Goal: Transaction & Acquisition: Purchase product/service

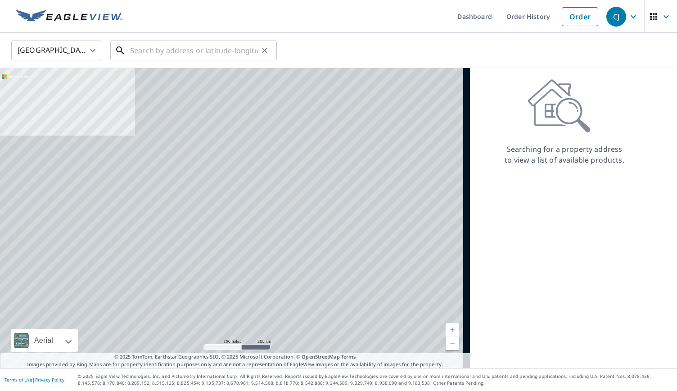
click at [177, 50] on input "text" at bounding box center [194, 50] width 128 height 25
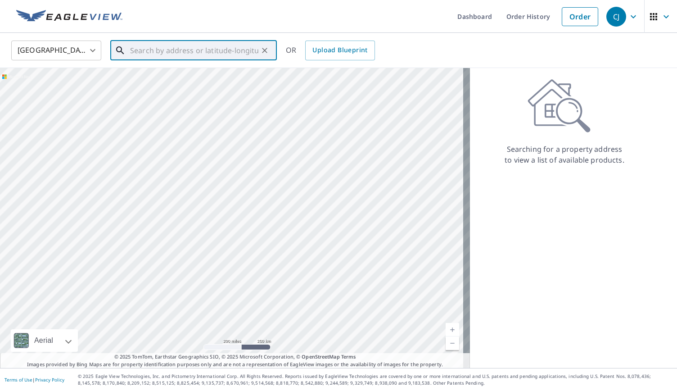
paste input "[STREET_ADDRESS]"
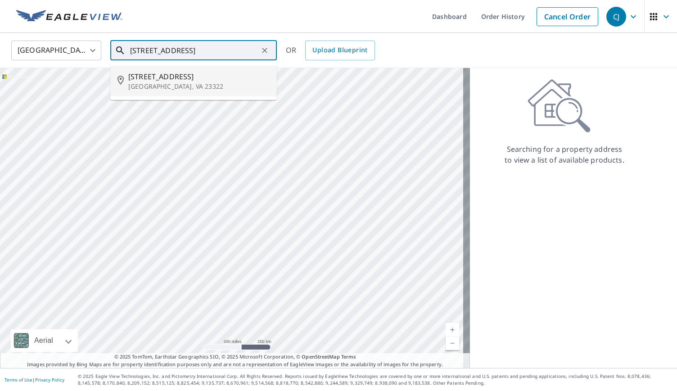
click at [187, 74] on span "[STREET_ADDRESS]" at bounding box center [198, 76] width 141 height 11
type input "[STREET_ADDRESS]"
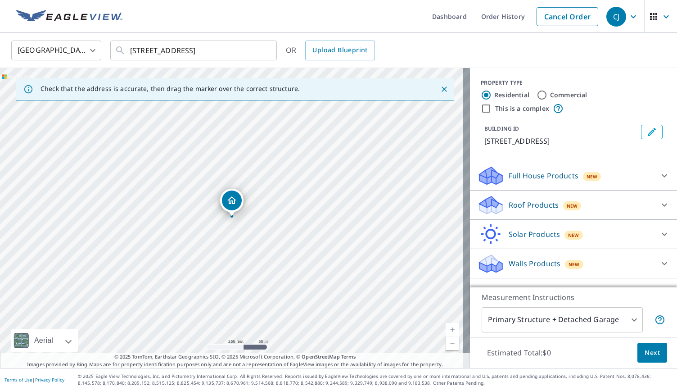
click at [517, 181] on p "Full House Products" at bounding box center [544, 175] width 70 height 11
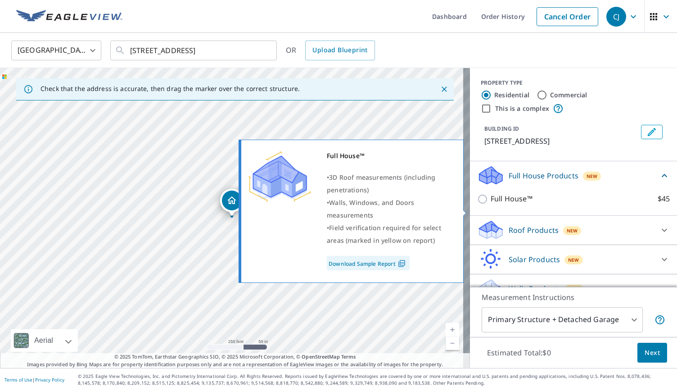
click at [508, 204] on p "Full House™" at bounding box center [512, 198] width 42 height 11
click at [491, 204] on input "Full House™ $45" at bounding box center [484, 199] width 14 height 11
checkbox input "true"
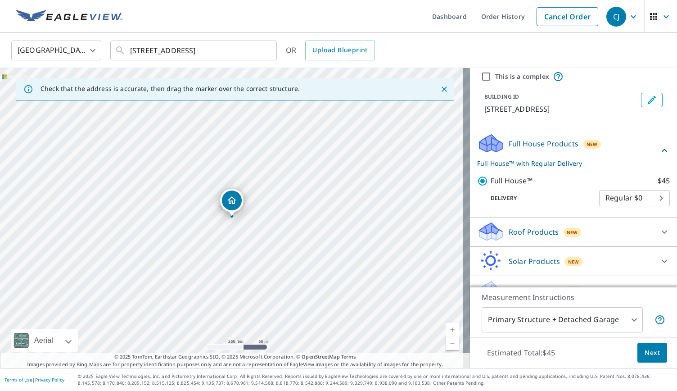
scroll to position [60, 0]
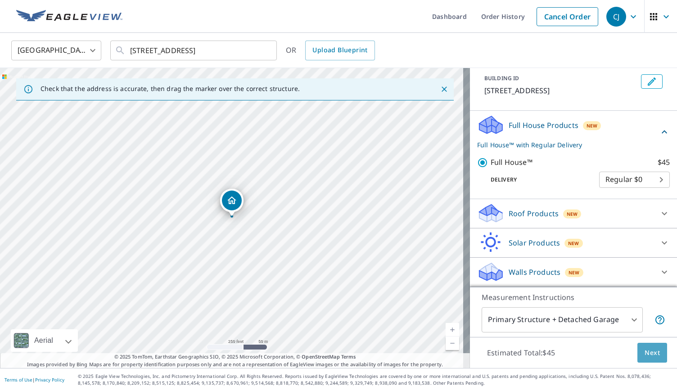
click at [654, 355] on button "Next" at bounding box center [652, 353] width 30 height 20
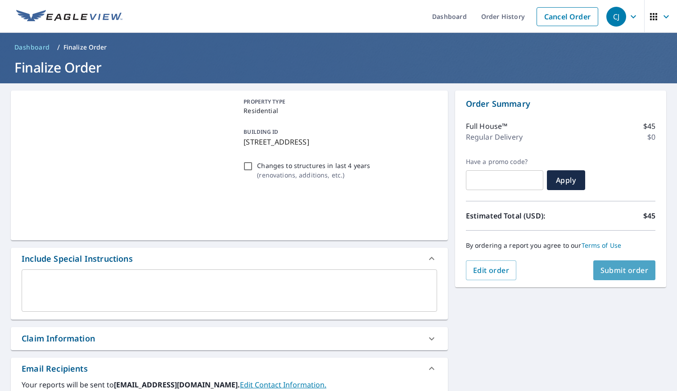
click at [599, 275] on button "Submit order" at bounding box center [624, 270] width 63 height 20
checkbox input "true"
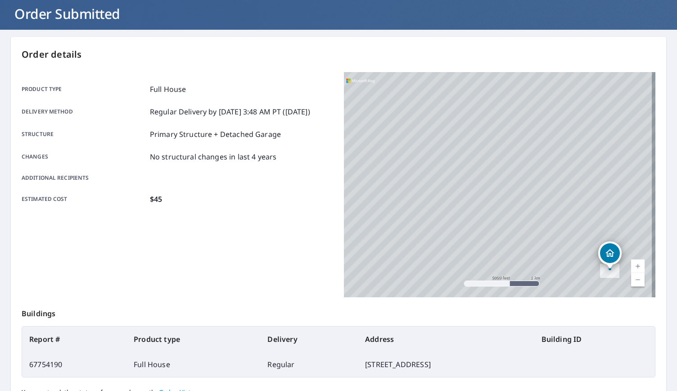
scroll to position [138, 0]
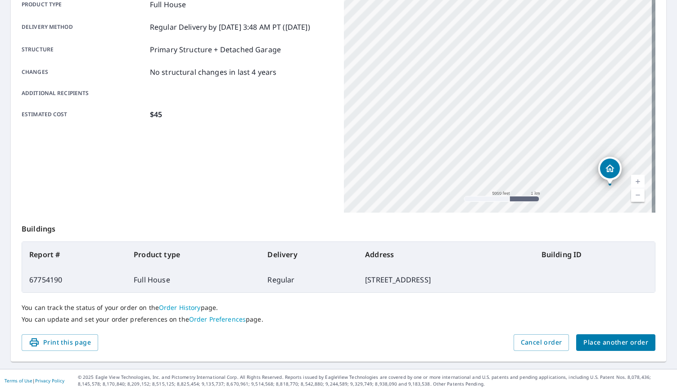
click at [618, 344] on span "Place another order" at bounding box center [615, 342] width 65 height 11
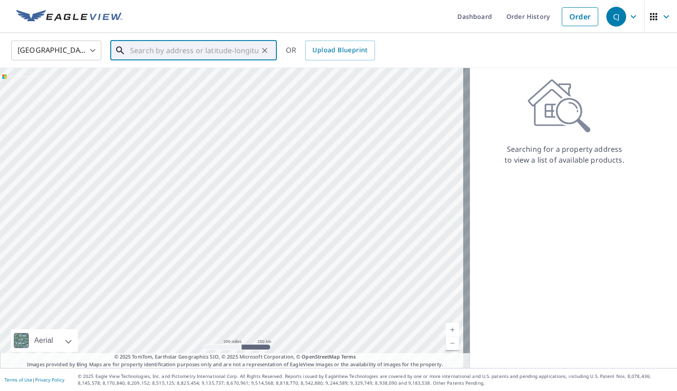
click at [208, 52] on input "text" at bounding box center [194, 50] width 128 height 25
paste input "[STREET_ADDRESS]"
click at [201, 70] on li "[STREET_ADDRESS]" at bounding box center [193, 81] width 167 height 31
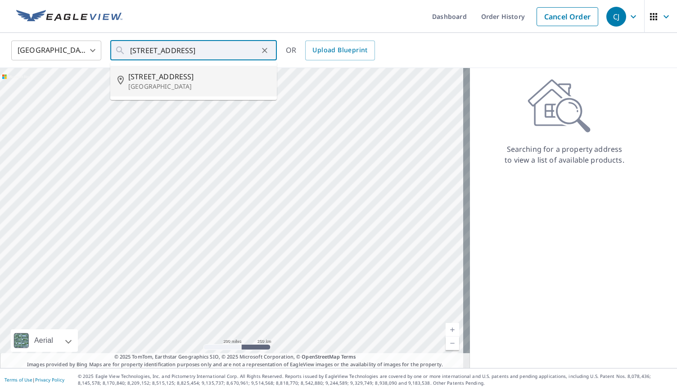
type input "[STREET_ADDRESS]"
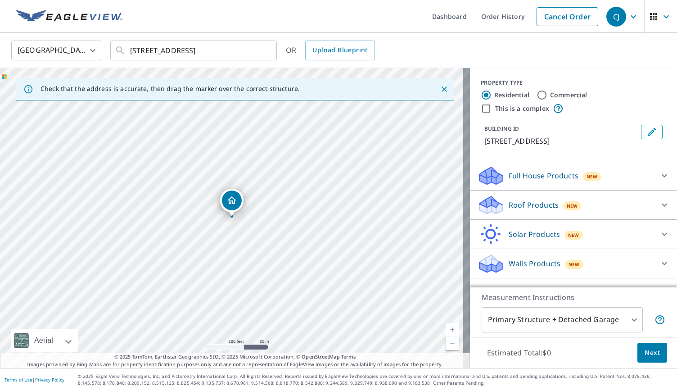
click at [546, 181] on div "Full House Products New" at bounding box center [565, 175] width 176 height 21
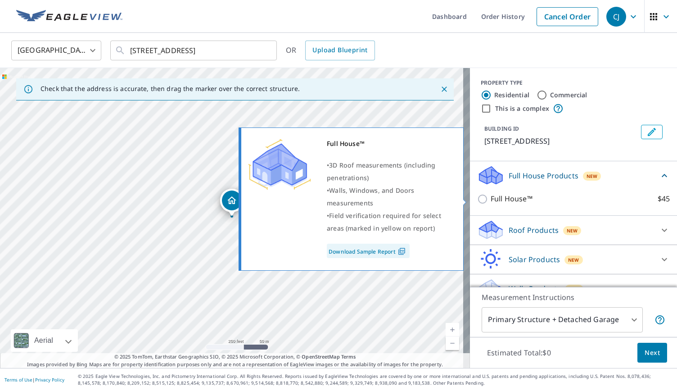
click at [498, 199] on p "Full House™" at bounding box center [512, 198] width 42 height 11
click at [491, 199] on input "Full House™ $45" at bounding box center [484, 199] width 14 height 11
checkbox input "true"
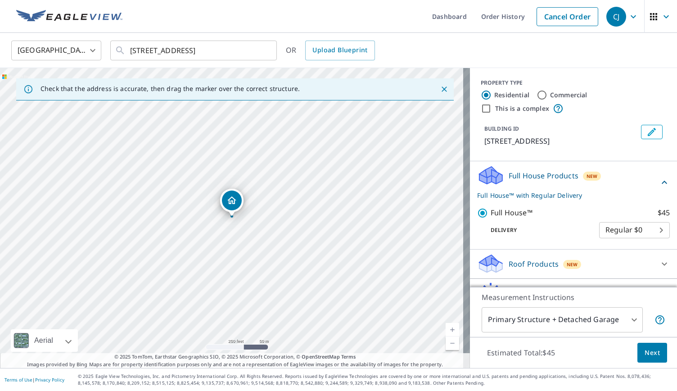
scroll to position [50, 0]
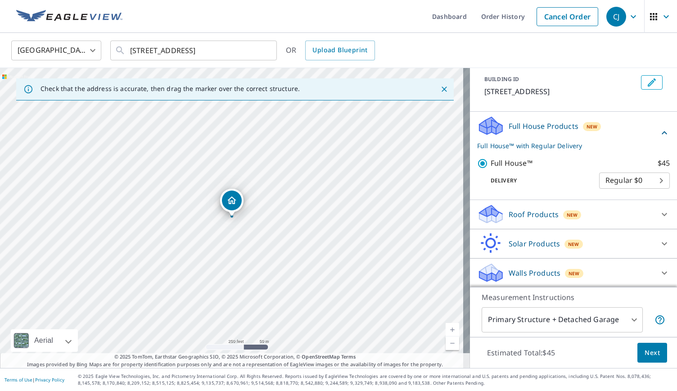
click at [645, 350] on span "Next" at bounding box center [652, 352] width 15 height 11
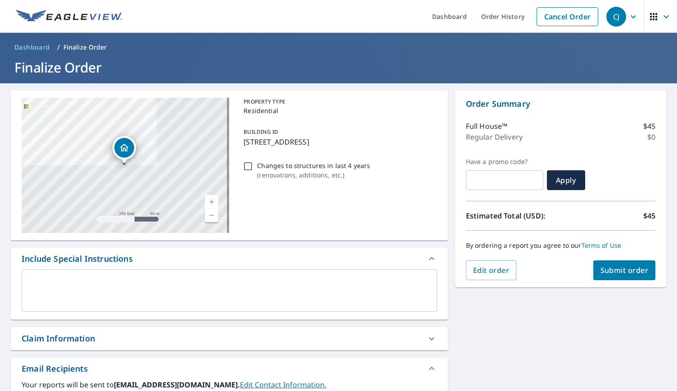
click at [615, 267] on span "Submit order" at bounding box center [624, 270] width 48 height 10
checkbox input "true"
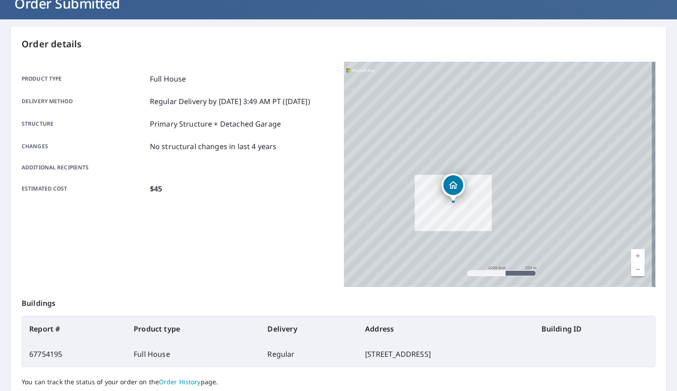
scroll to position [138, 0]
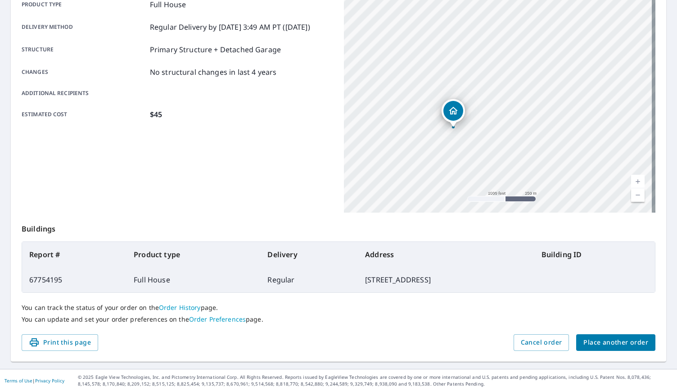
click at [625, 337] on span "Place another order" at bounding box center [615, 342] width 65 height 11
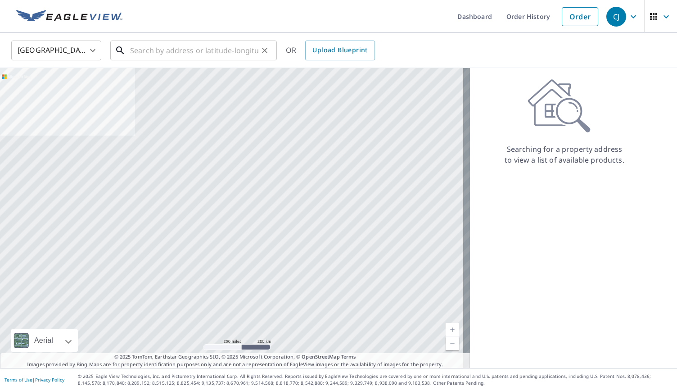
click at [221, 52] on input "text" at bounding box center [194, 50] width 128 height 25
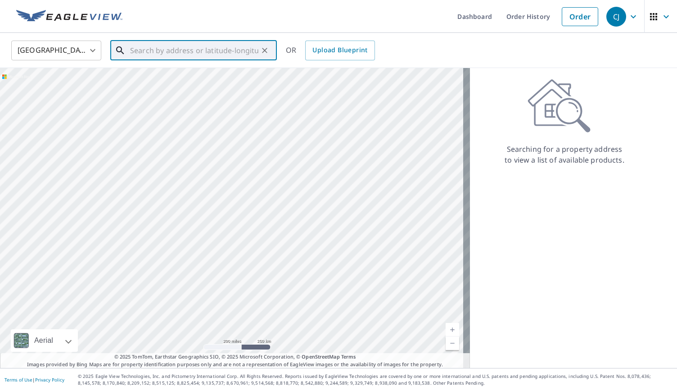
paste input "[STREET_ADDRESS]"
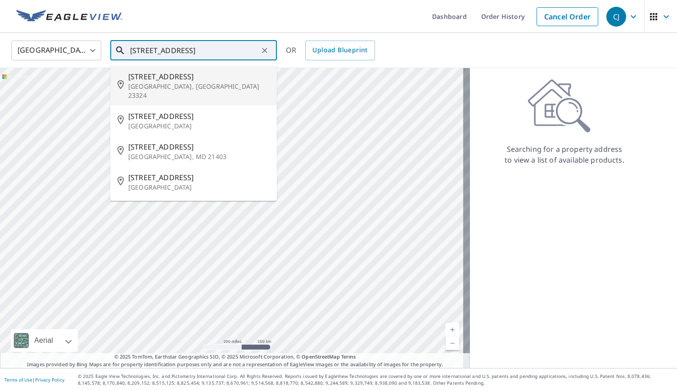
click at [210, 77] on span "[STREET_ADDRESS]" at bounding box center [198, 76] width 141 height 11
type input "[STREET_ADDRESS]"
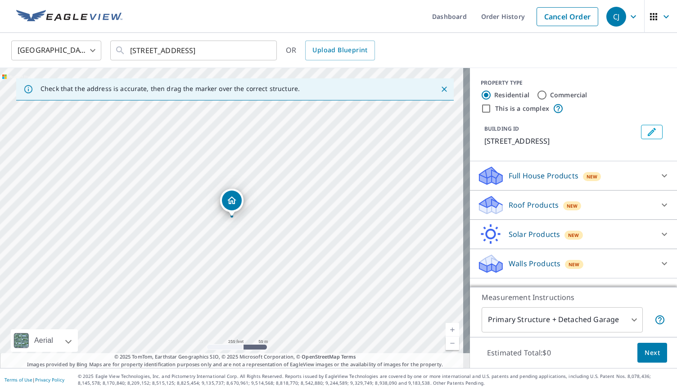
click at [537, 181] on p "Full House Products" at bounding box center [544, 175] width 70 height 11
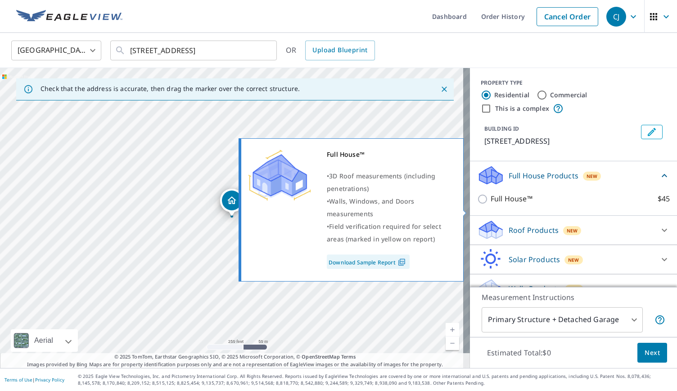
click at [514, 204] on p "Full House™" at bounding box center [512, 198] width 42 height 11
click at [491, 204] on input "Full House™ $45" at bounding box center [484, 199] width 14 height 11
checkbox input "true"
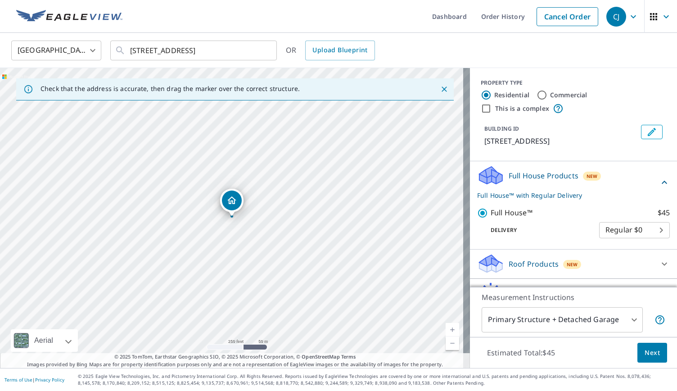
click at [637, 345] on button "Next" at bounding box center [652, 353] width 30 height 20
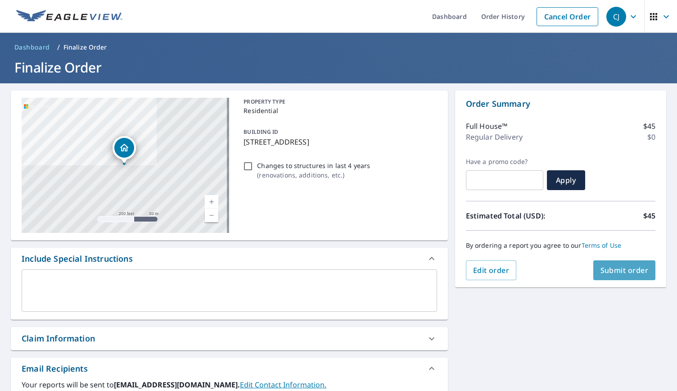
click at [623, 270] on span "Submit order" at bounding box center [624, 270] width 48 height 10
checkbox input "true"
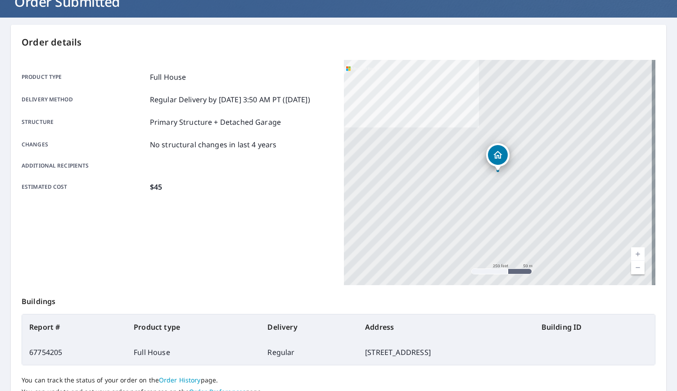
scroll to position [138, 0]
